Goal: Navigation & Orientation: Go to known website

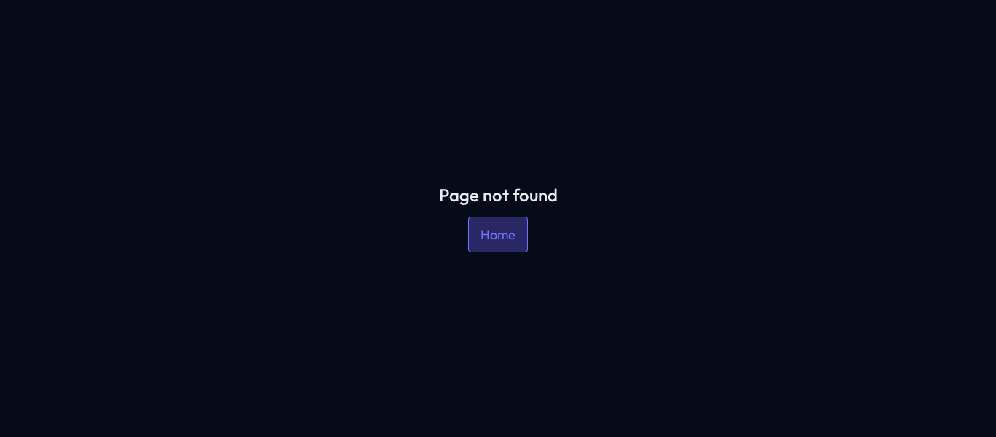
click at [494, 246] on link "Home" at bounding box center [498, 234] width 60 height 36
